Goal: Go to known website: Access a specific website the user already knows

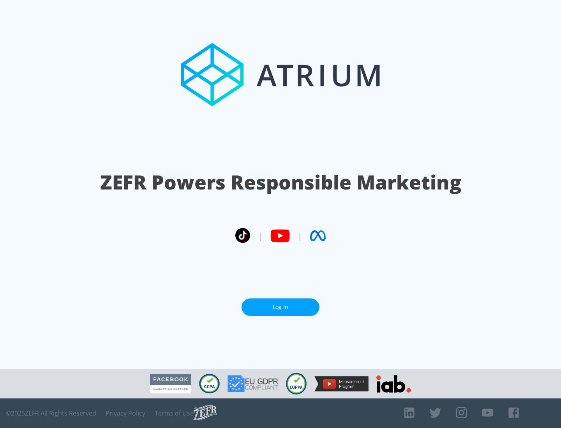
click at [280, 304] on link "Log In" at bounding box center [280, 308] width 78 height 18
